Goal: Information Seeking & Learning: Find specific fact

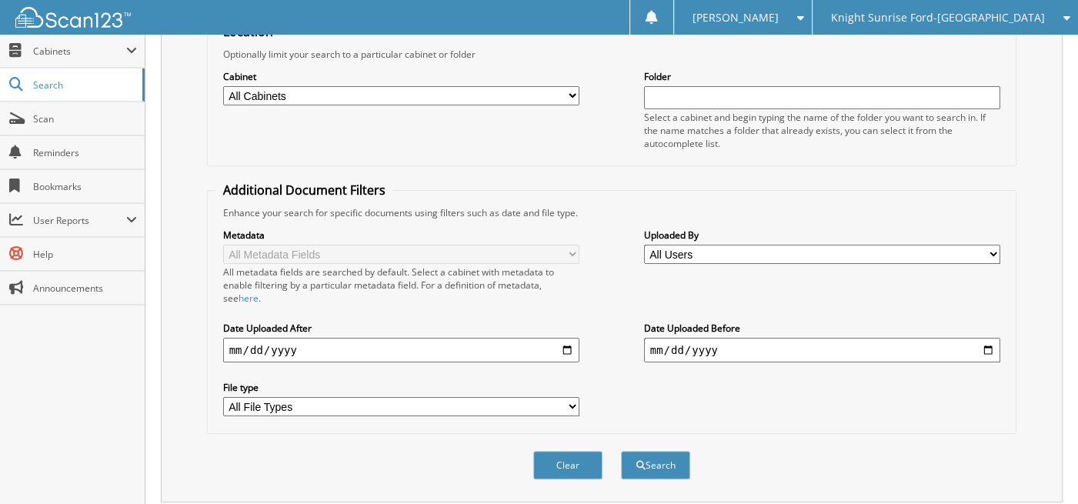
scroll to position [205, 0]
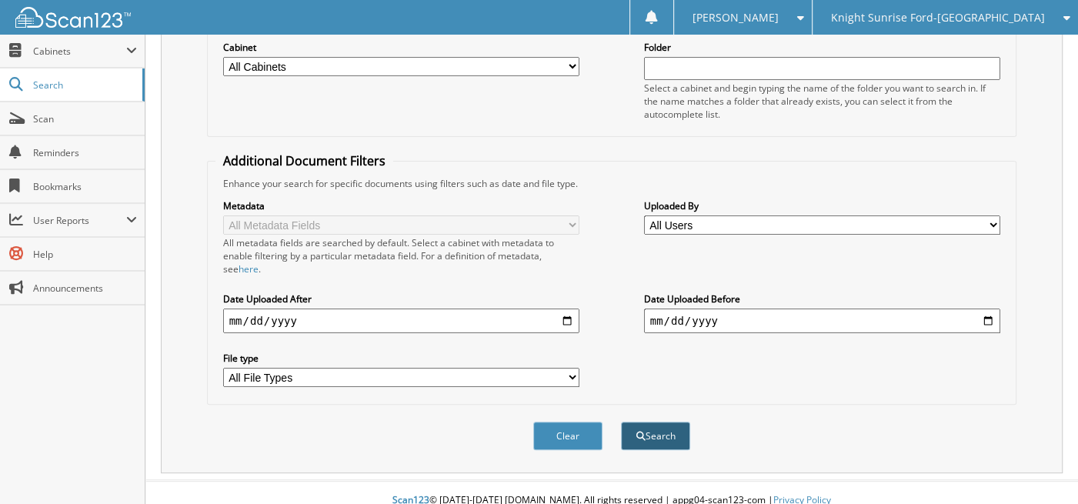
type input "G20360T"
click at [658, 422] on button "Search" at bounding box center [655, 436] width 69 height 28
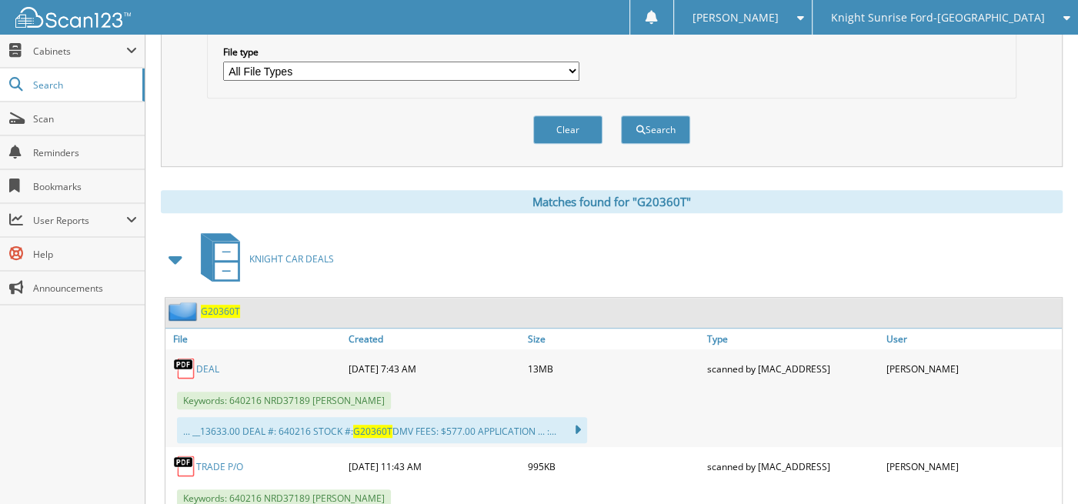
scroll to position [539, 0]
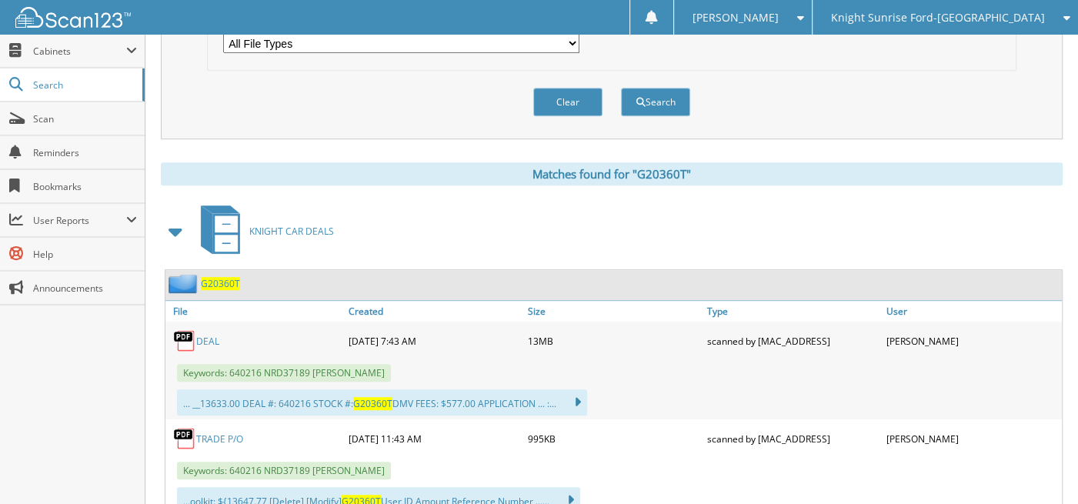
click at [208, 335] on link "DEAL" at bounding box center [207, 341] width 23 height 13
